Goal: Information Seeking & Learning: Learn about a topic

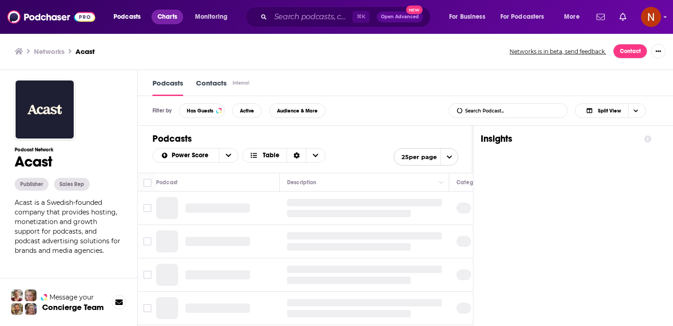
click at [171, 20] on span "Charts" at bounding box center [168, 17] width 20 height 13
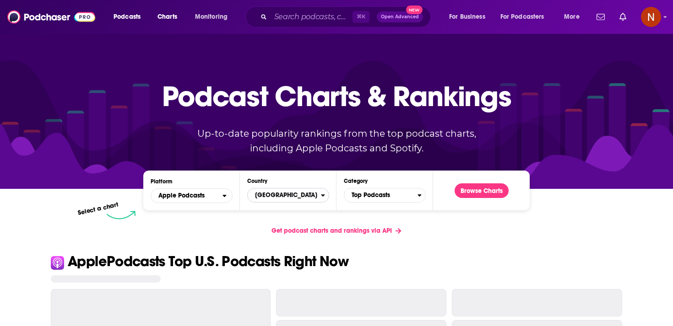
click at [285, 199] on span "[GEOGRAPHIC_DATA]" at bounding box center [284, 196] width 73 height 16
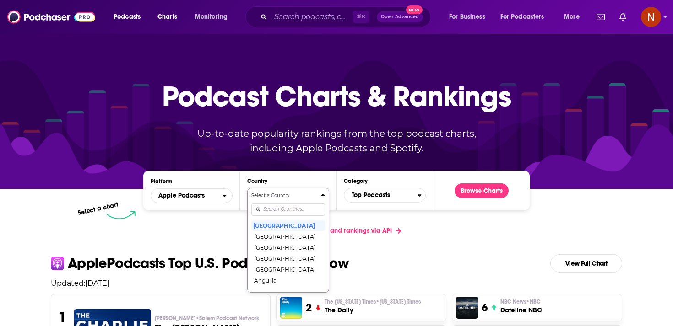
click at [284, 211] on input "Countries" at bounding box center [288, 210] width 74 height 12
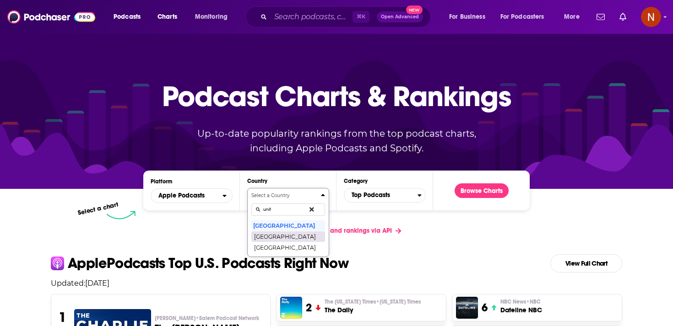
type input "unit"
click at [283, 239] on button "[GEOGRAPHIC_DATA]" at bounding box center [288, 236] width 74 height 11
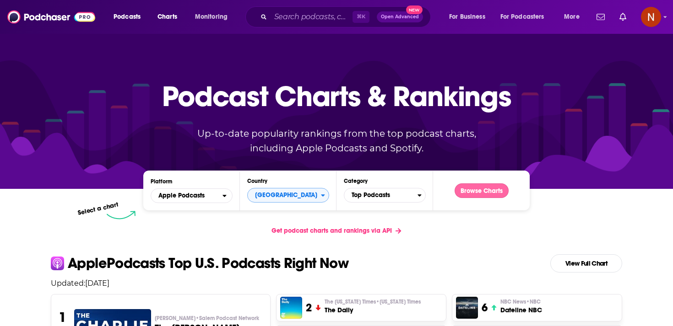
click at [491, 196] on button "Browse Charts" at bounding box center [482, 191] width 54 height 15
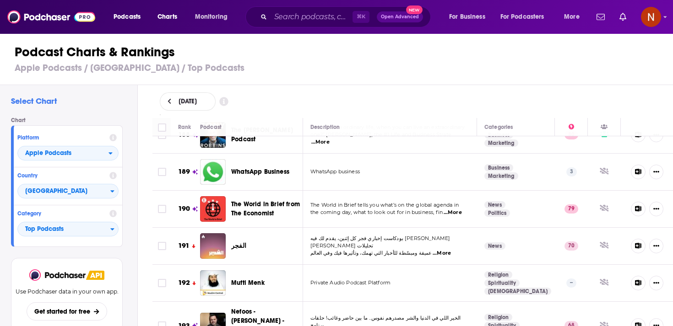
scroll to position [7314, 0]
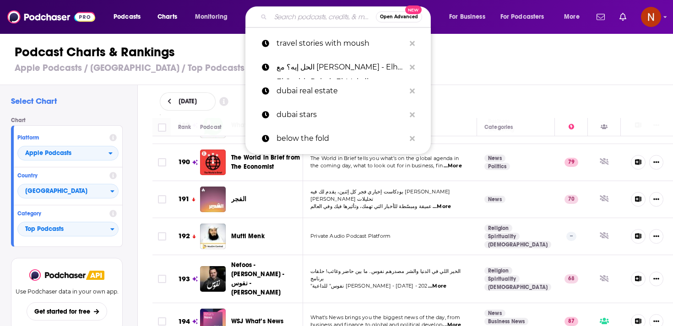
click at [284, 16] on input "Search podcasts, credits, & more..." at bounding box center [323, 17] width 105 height 15
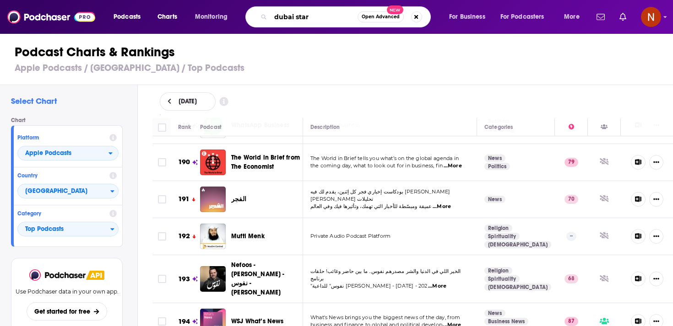
type input "dubai stars"
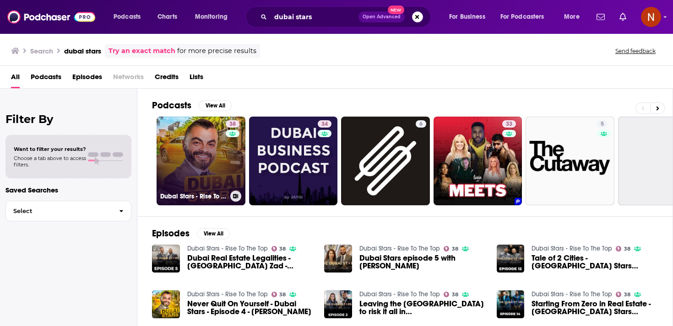
click at [199, 163] on link "38 Dubai Stars - Rise To The Top" at bounding box center [201, 161] width 89 height 89
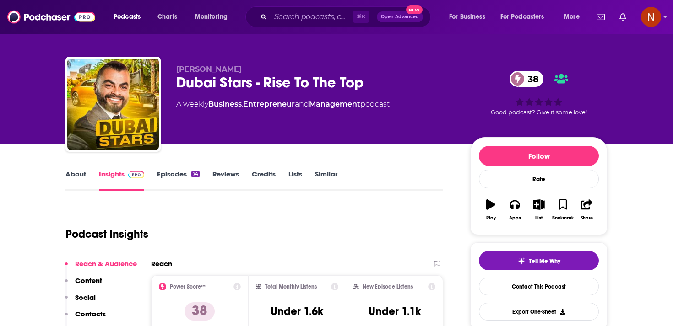
scroll to position [7, 0]
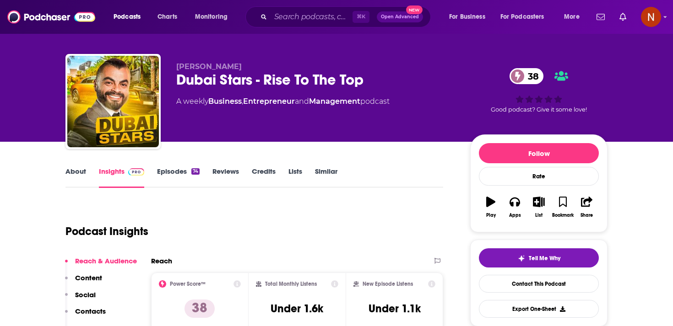
click at [249, 86] on div "Dubai Stars - Rise To The Top 38" at bounding box center [315, 80] width 279 height 18
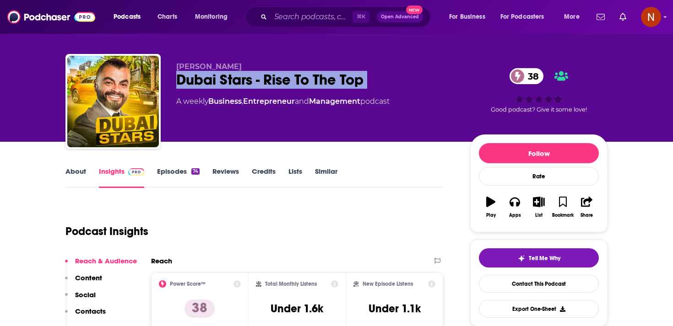
click at [249, 86] on div "Dubai Stars - Rise To The Top 38" at bounding box center [315, 80] width 279 height 18
copy div "Dubai Stars - Rise To The Top 38"
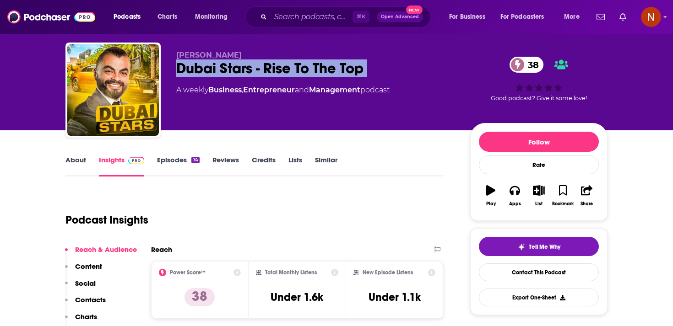
scroll to position [20, 0]
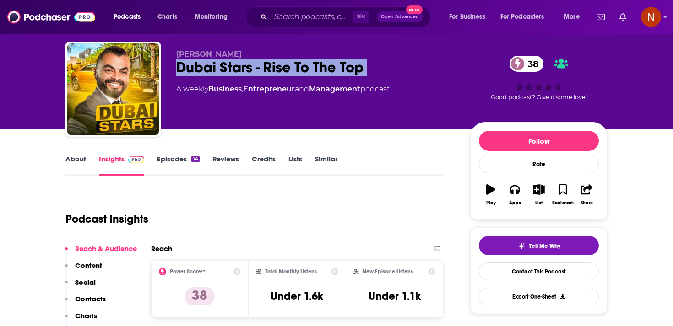
copy div "Dubai Stars - Rise To The Top 38"
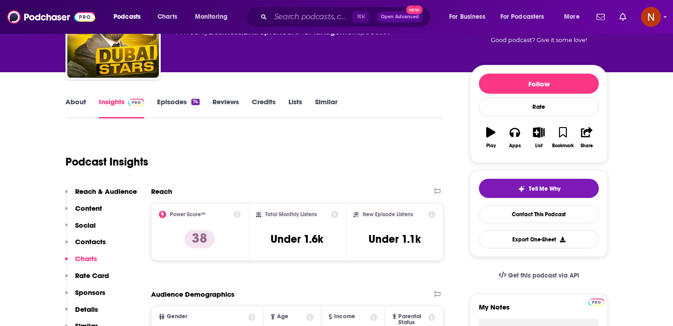
scroll to position [0, 0]
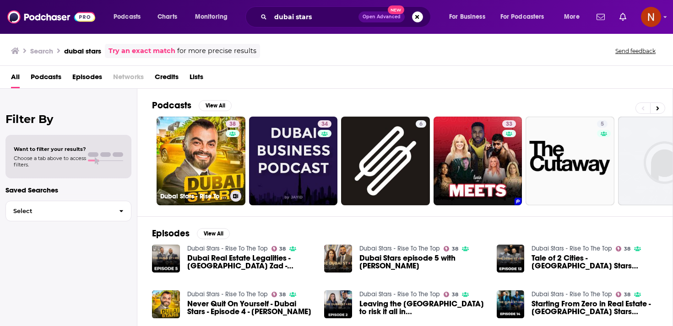
scroll to position [4, 0]
